Goal: Task Accomplishment & Management: Manage account settings

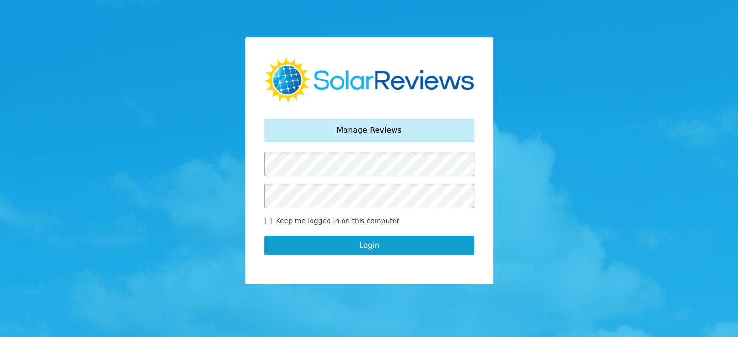
click at [352, 244] on button "Login" at bounding box center [369, 245] width 210 height 19
click at [550, 270] on div "Your password has been reset. Manage Reviews Keep me logged in on this computer…" at bounding box center [369, 168] width 738 height 337
click at [412, 244] on button "Login" at bounding box center [369, 245] width 210 height 19
click at [366, 243] on button "Login" at bounding box center [369, 245] width 210 height 19
